Goal: Task Accomplishment & Management: Use online tool/utility

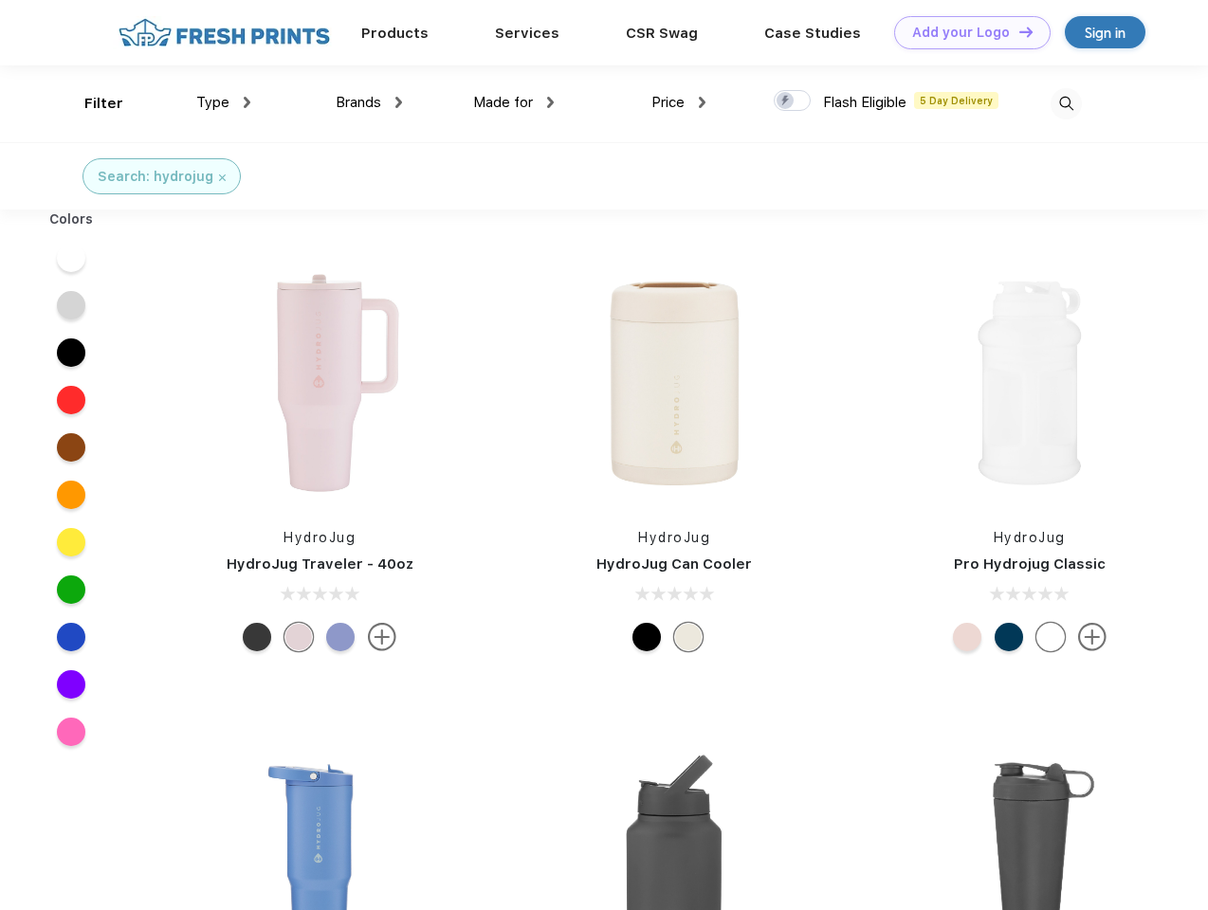
click at [965, 32] on link "Add your Logo Design Tool" at bounding box center [972, 32] width 156 height 33
click at [0, 0] on div "Design Tool" at bounding box center [0, 0] width 0 height 0
click at [1017, 31] on link "Add your Logo Design Tool" at bounding box center [972, 32] width 156 height 33
click at [91, 103] on div "Filter" at bounding box center [103, 104] width 39 height 22
click at [224, 102] on span "Type" at bounding box center [212, 102] width 33 height 17
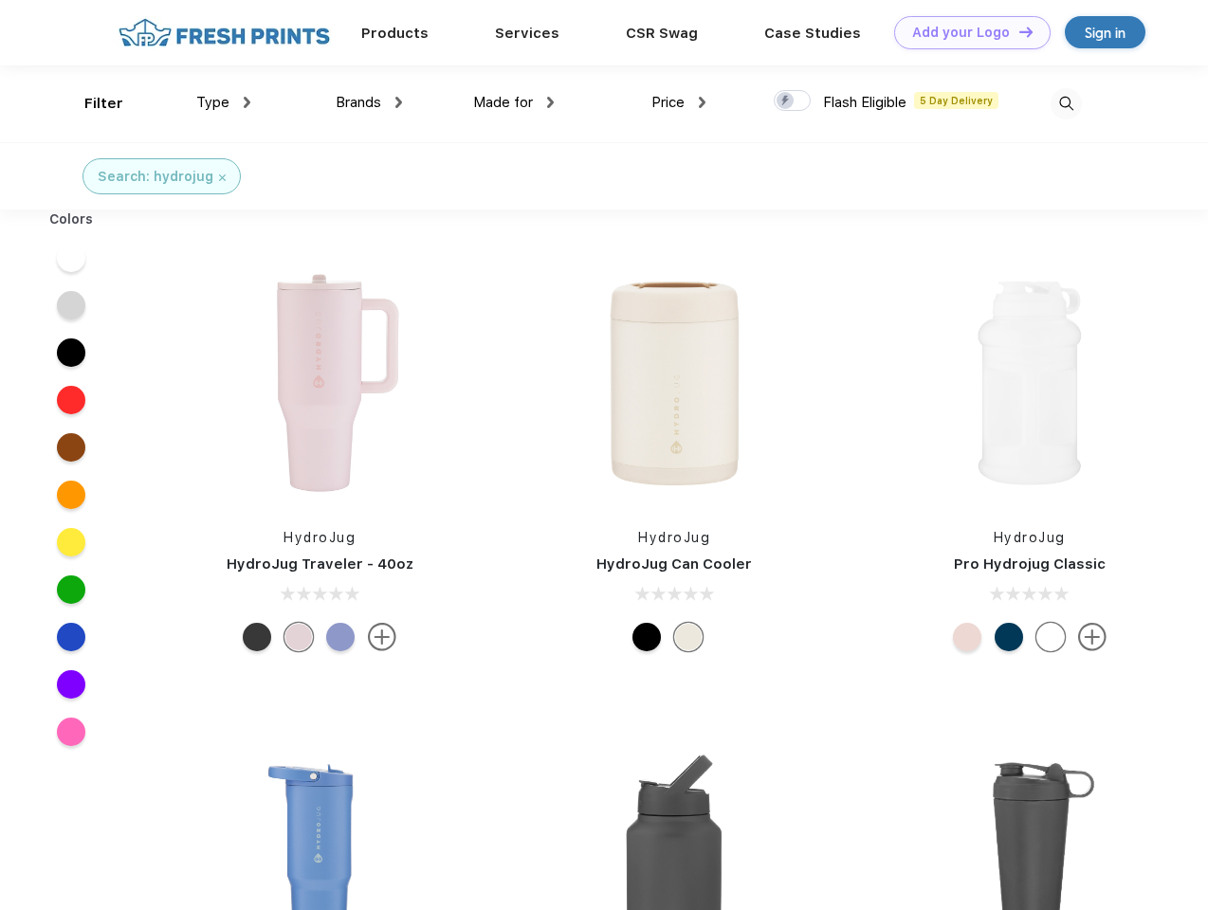
click at [369, 102] on span "Brands" at bounding box center [358, 102] width 45 height 17
click at [514, 102] on span "Made for" at bounding box center [503, 102] width 60 height 17
click at [679, 102] on span "Price" at bounding box center [667, 102] width 33 height 17
click at [792, 101] on div at bounding box center [791, 100] width 37 height 21
click at [786, 101] on input "checkbox" at bounding box center [779, 95] width 12 height 12
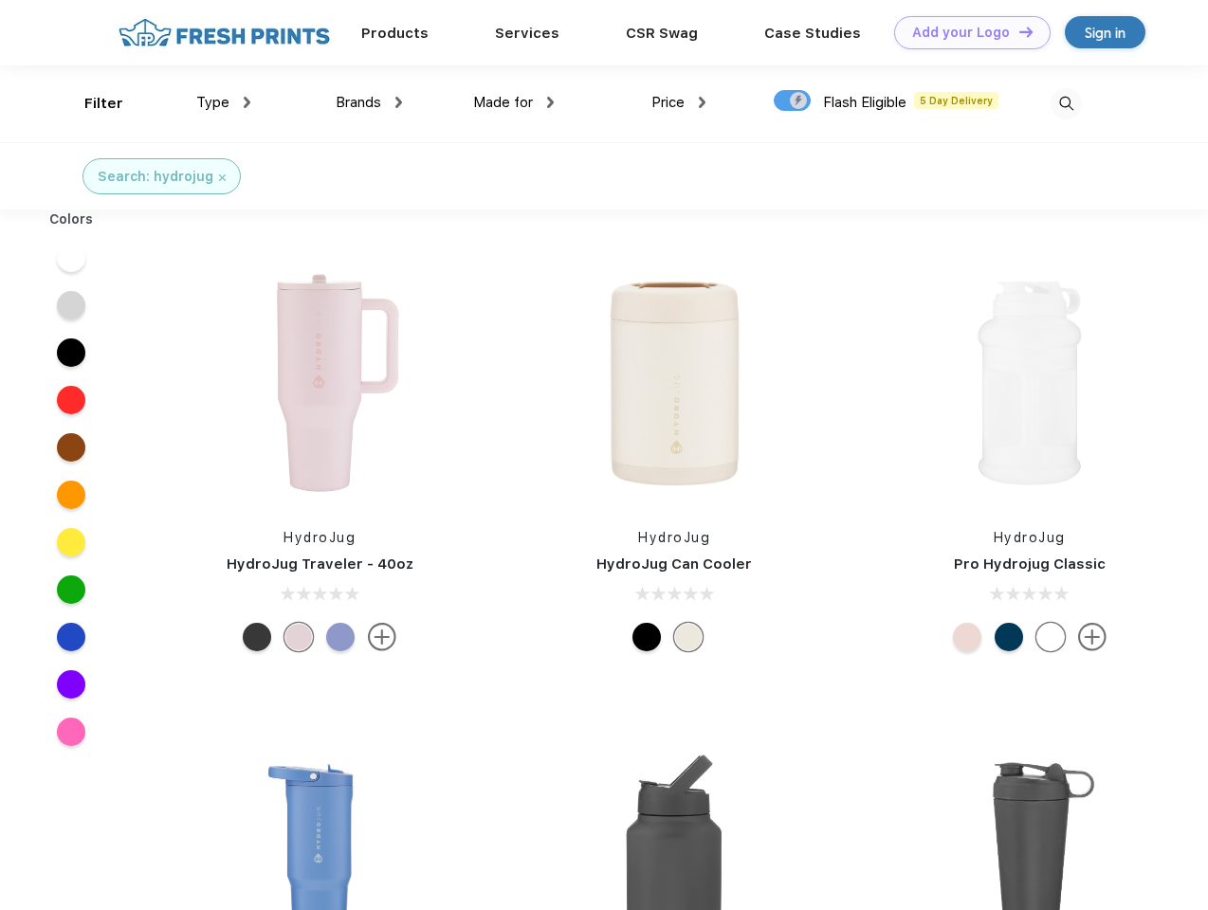
click at [1065, 103] on img at bounding box center [1065, 103] width 31 height 31
